Goal: Task Accomplishment & Management: Use online tool/utility

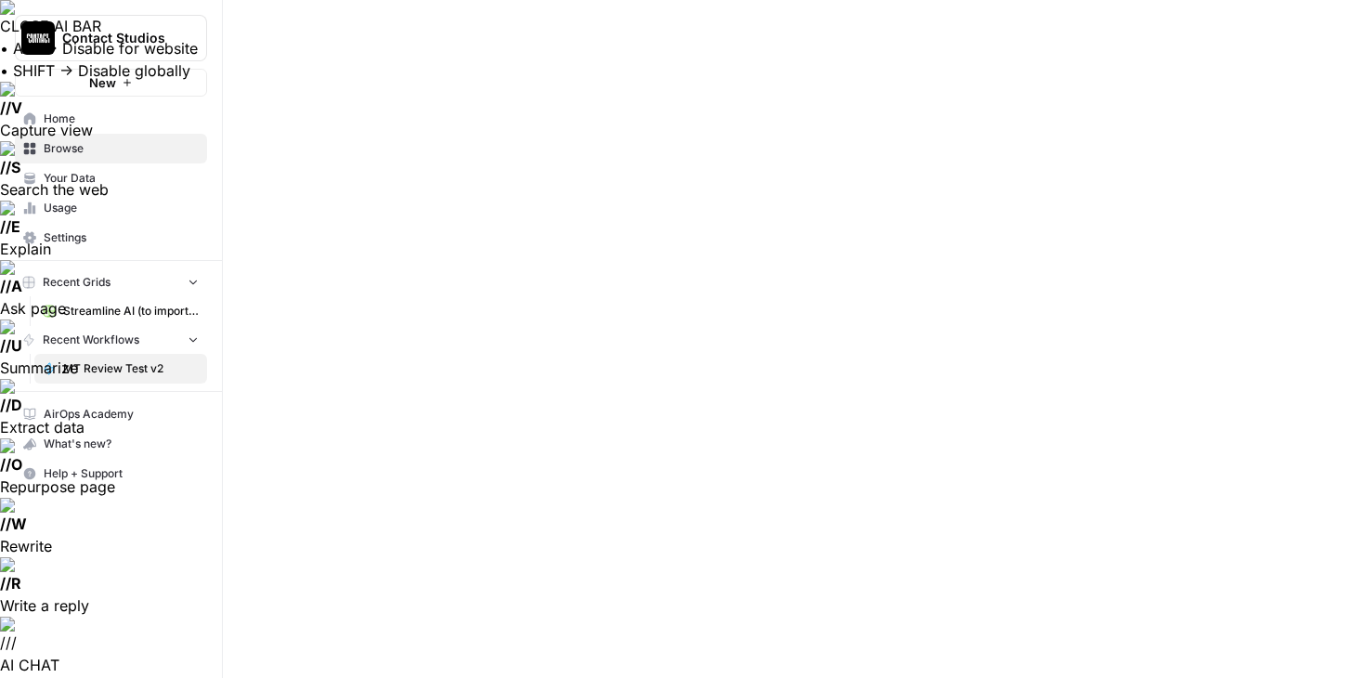
click at [89, 115] on span "Home" at bounding box center [121, 118] width 155 height 17
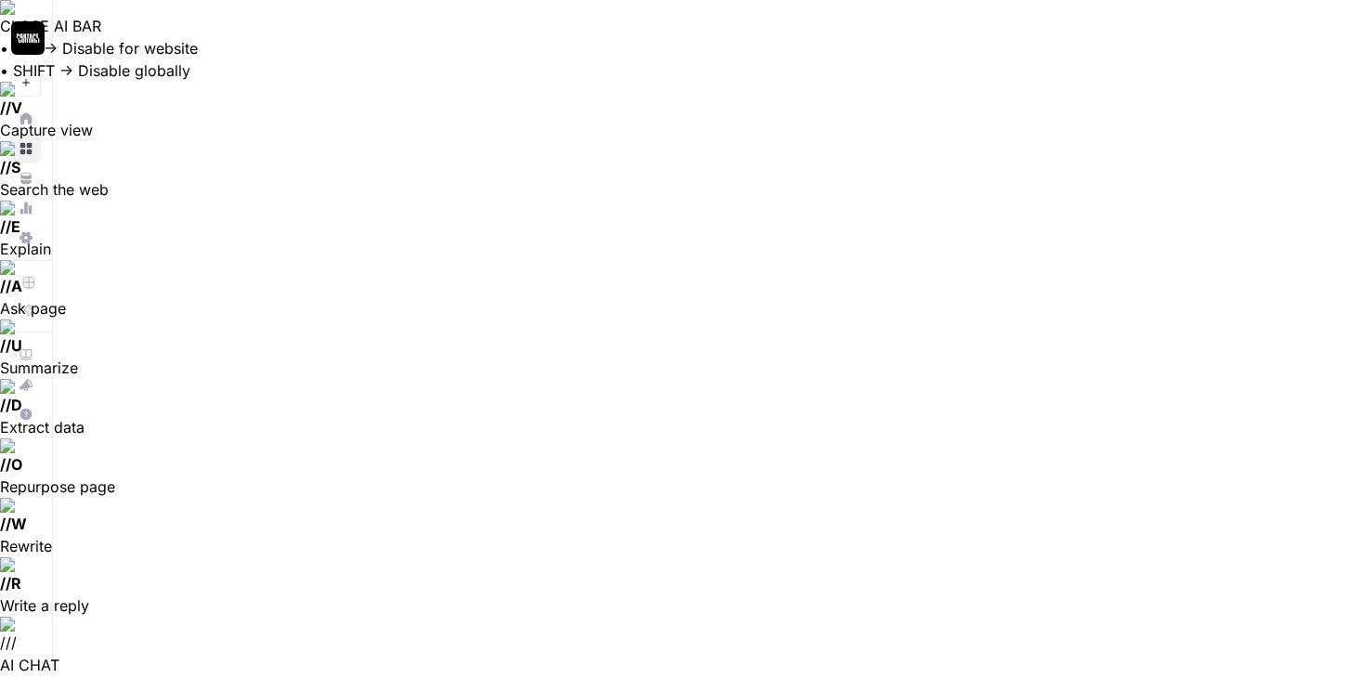
scroll to position [982, 1241]
